Goal: Task Accomplishment & Management: Complete application form

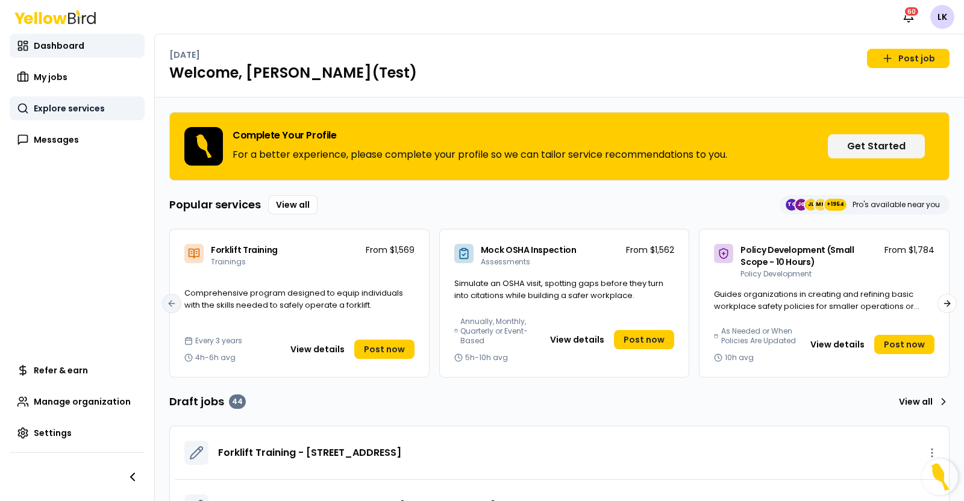
click at [69, 110] on span "Explore services" at bounding box center [69, 108] width 71 height 12
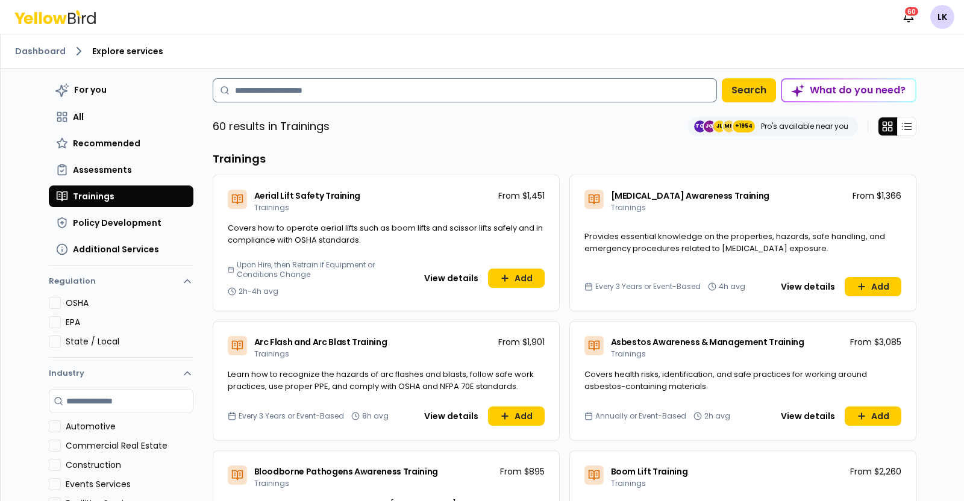
click at [390, 95] on input at bounding box center [465, 90] width 504 height 24
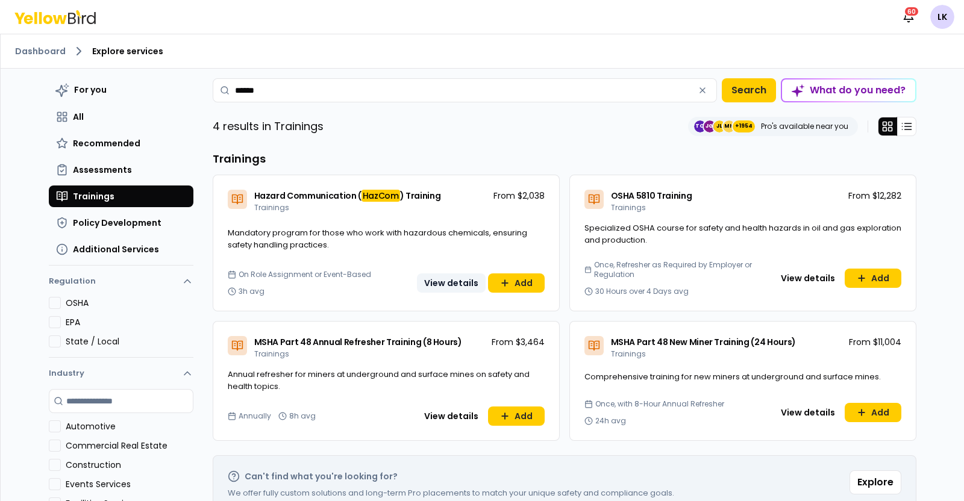
type input "******"
click at [439, 285] on button "View details" at bounding box center [451, 282] width 69 height 19
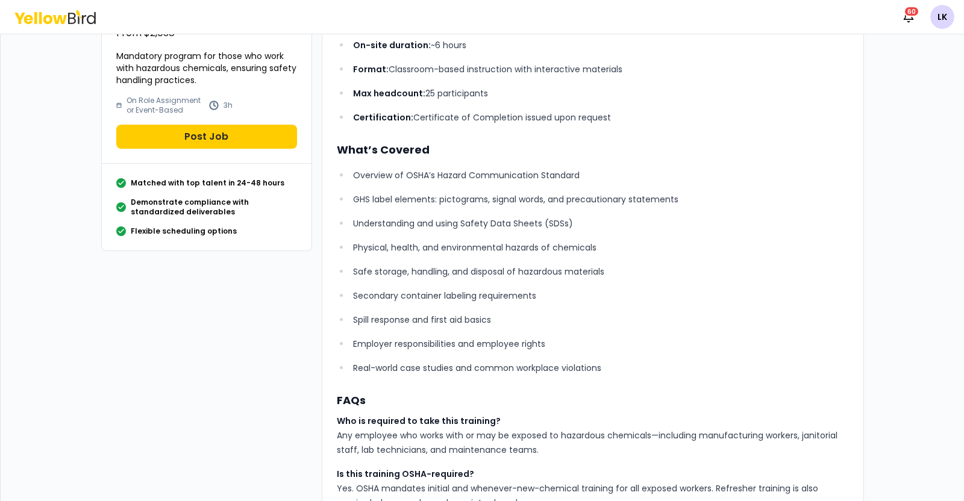
scroll to position [157, 0]
drag, startPoint x: 673, startPoint y: 295, endPoint x: 680, endPoint y: 326, distance: 31.6
click at [680, 326] on ul "Overview of OSHA’s Hazard Communication Standard GHS label elements: pictograms…" at bounding box center [593, 270] width 512 height 207
